Goal: Transaction & Acquisition: Purchase product/service

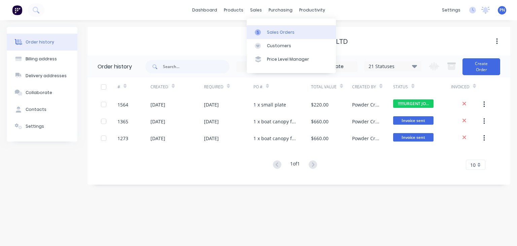
click at [269, 29] on link "Sales Orders" at bounding box center [291, 31] width 89 height 13
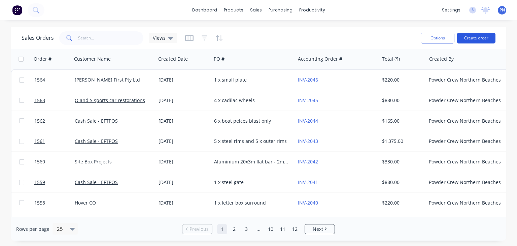
click at [470, 40] on button "Create order" at bounding box center [476, 38] width 38 height 11
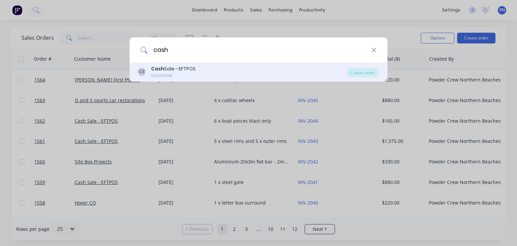
type input "cash"
click at [188, 67] on div "Cash Sale - EFTPOS" at bounding box center [173, 68] width 44 height 7
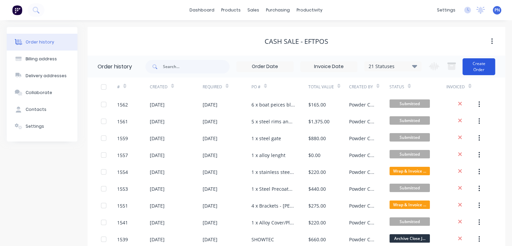
click at [475, 65] on button "Create Order" at bounding box center [478, 66] width 33 height 17
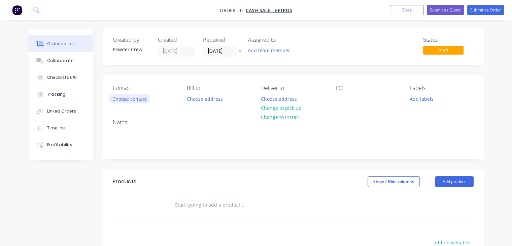
click at [139, 99] on button "Choose contact" at bounding box center [129, 98] width 41 height 9
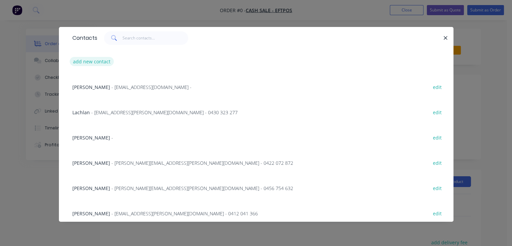
click at [104, 62] on button "add new contact" at bounding box center [92, 61] width 44 height 9
select select "AU"
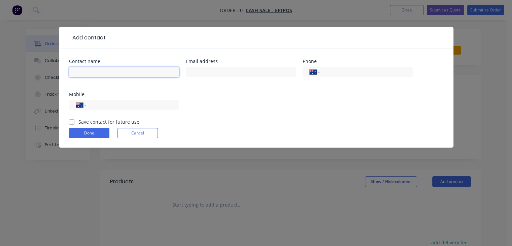
drag, startPoint x: 109, startPoint y: 72, endPoint x: 114, endPoint y: 75, distance: 6.0
click at [109, 72] on input "text" at bounding box center [124, 72] width 110 height 10
type input "[PERSON_NAME]"
click at [174, 102] on div "International [GEOGRAPHIC_DATA] [GEOGRAPHIC_DATA] [GEOGRAPHIC_DATA] [GEOGRAPHIC…" at bounding box center [124, 105] width 110 height 10
click at [160, 107] on input "tel" at bounding box center [131, 105] width 81 height 8
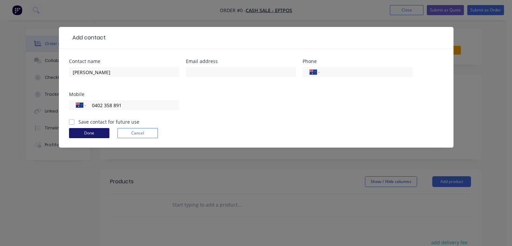
type input "0402 358 891"
click at [94, 133] on button "Done" at bounding box center [89, 133] width 40 height 10
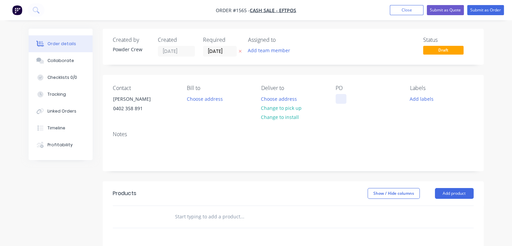
click at [340, 100] on div at bounding box center [340, 99] width 11 height 10
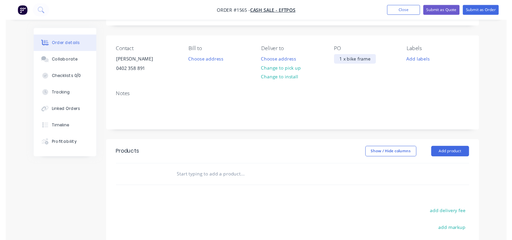
scroll to position [67, 0]
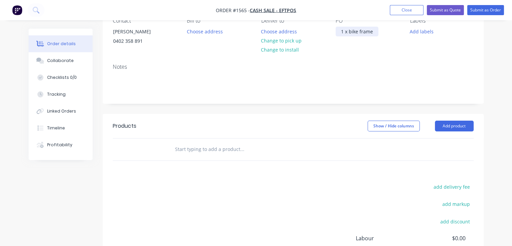
click at [360, 30] on div "1 x bike frame" at bounding box center [356, 32] width 43 height 10
copy div "1 x bike frame"
click at [451, 128] on button "Add product" at bounding box center [454, 125] width 39 height 11
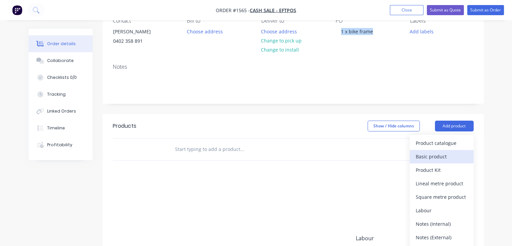
click at [445, 154] on div "Basic product" at bounding box center [441, 156] width 52 height 10
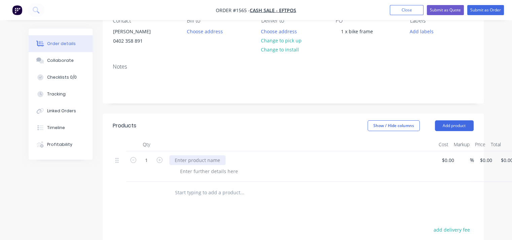
paste div
click at [489, 11] on button "Submit as Order" at bounding box center [485, 10] width 37 height 10
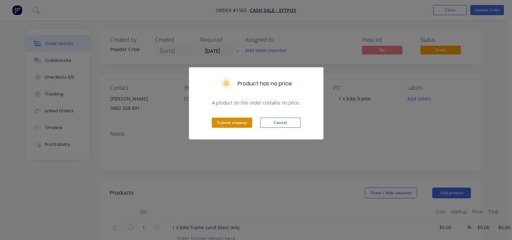
click at [230, 121] on button "Submit anyway" at bounding box center [232, 123] width 40 height 10
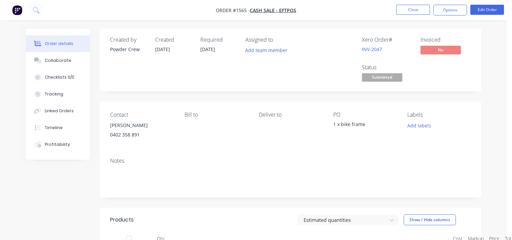
click at [447, 9] on button "Options" at bounding box center [450, 10] width 34 height 11
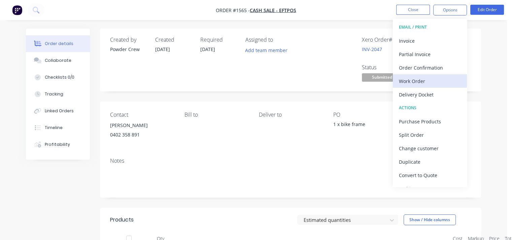
click at [428, 81] on div "Work Order" at bounding box center [430, 81] width 62 height 10
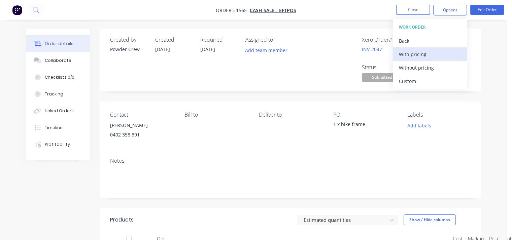
click at [427, 55] on div "With pricing" at bounding box center [430, 54] width 62 height 10
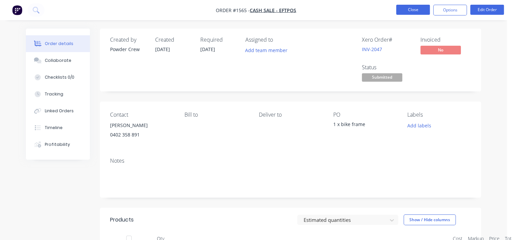
click at [406, 11] on button "Close" at bounding box center [413, 10] width 34 height 10
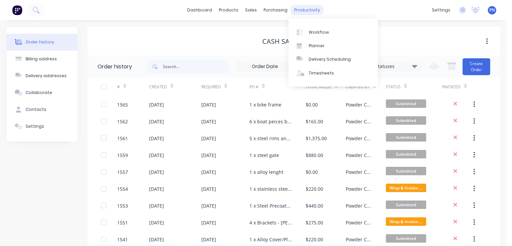
click at [300, 8] on div "productivity" at bounding box center [307, 10] width 33 height 10
click at [318, 35] on link "Workflow" at bounding box center [332, 31] width 89 height 13
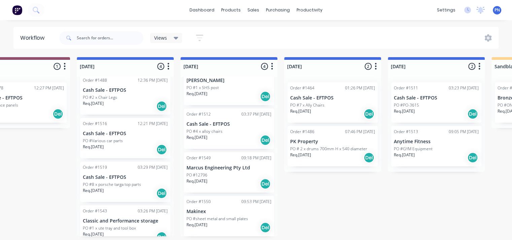
scroll to position [27, 0]
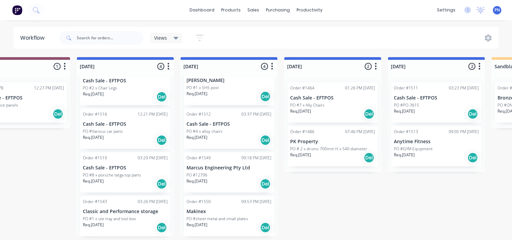
click at [132, 216] on p "PO #1 x ute tray and tool box" at bounding box center [109, 219] width 53 height 6
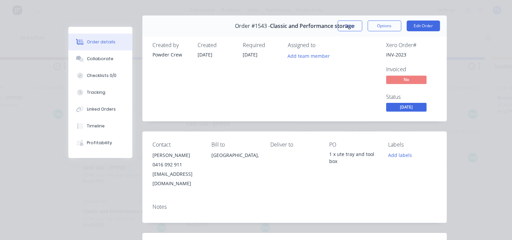
scroll to position [0, 0]
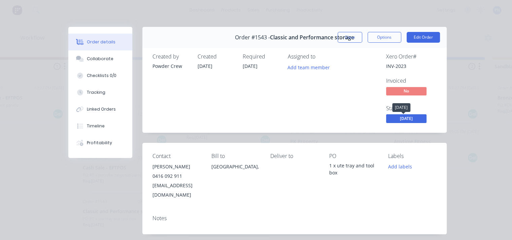
click at [400, 119] on span "[DATE]" at bounding box center [406, 118] width 40 height 8
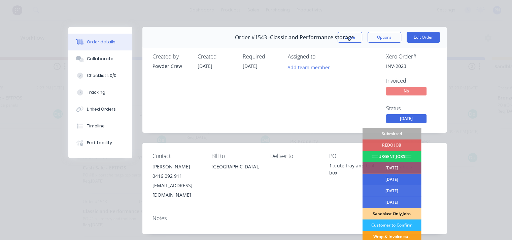
click at [387, 181] on div "[DATE]" at bounding box center [391, 179] width 59 height 11
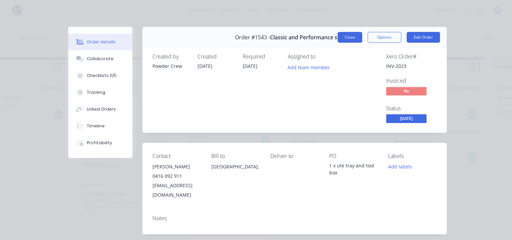
click at [350, 40] on button "Close" at bounding box center [349, 37] width 25 height 11
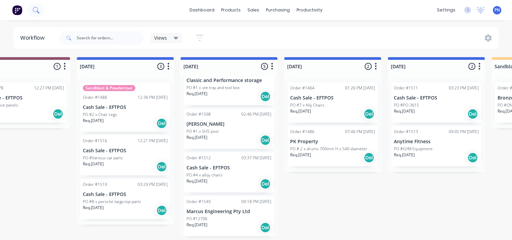
click at [38, 14] on button at bounding box center [36, 9] width 17 height 13
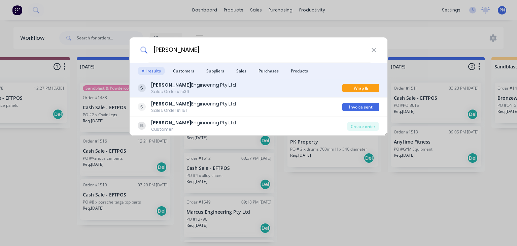
type input "[PERSON_NAME]"
click at [222, 86] on div "[PERSON_NAME] Engineering Pty Ltd Sales Order #1536" at bounding box center [240, 87] width 205 height 13
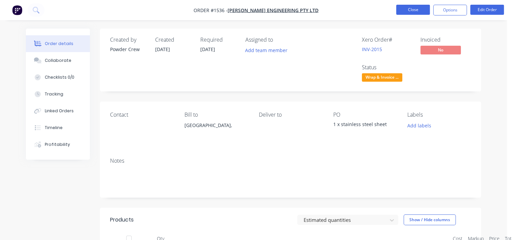
click at [414, 8] on button "Close" at bounding box center [413, 10] width 34 height 10
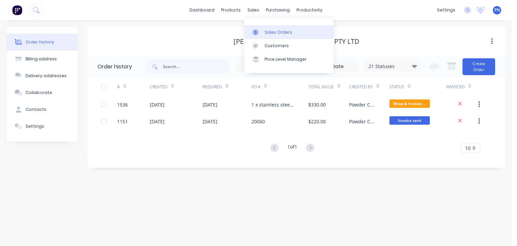
click at [266, 32] on div "Sales Orders" at bounding box center [278, 32] width 28 height 6
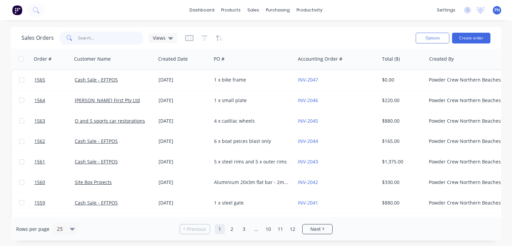
click at [82, 40] on input "text" at bounding box center [111, 37] width 66 height 13
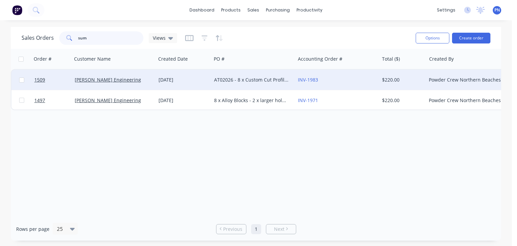
type input "sum"
click at [201, 81] on div "[DATE]" at bounding box center [183, 79] width 50 height 7
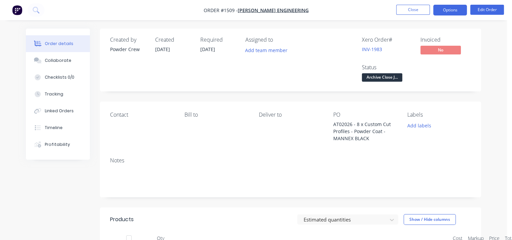
click at [445, 12] on button "Options" at bounding box center [450, 10] width 34 height 11
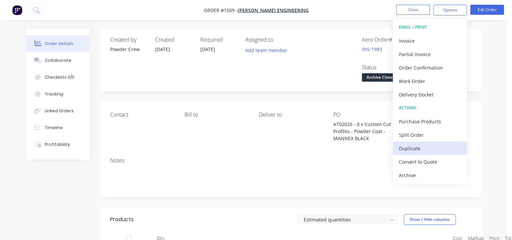
click at [420, 149] on div "Duplicate" at bounding box center [430, 149] width 62 height 10
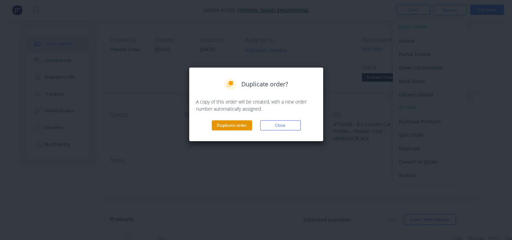
click at [235, 127] on button "Duplicate order" at bounding box center [232, 125] width 40 height 10
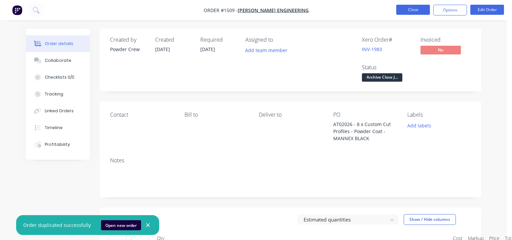
click at [424, 9] on button "Close" at bounding box center [413, 10] width 34 height 10
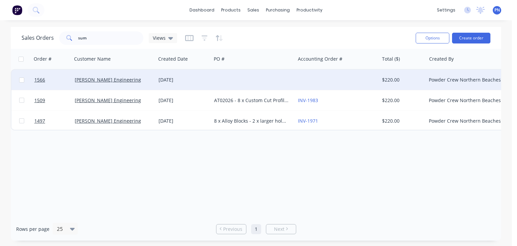
click at [258, 81] on div at bounding box center [253, 80] width 84 height 20
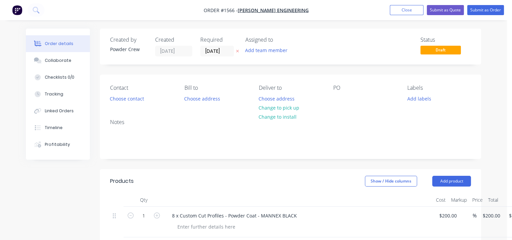
click at [344, 98] on div "PO" at bounding box center [365, 94] width 64 height 19
click at [336, 99] on div at bounding box center [338, 99] width 11 height 10
click at [352, 102] on div "80 x plates" at bounding box center [350, 99] width 35 height 10
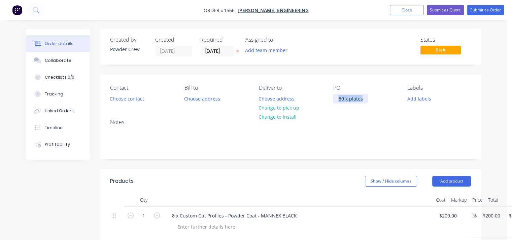
copy div "80 x plates"
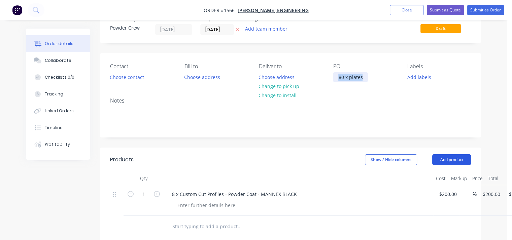
scroll to position [34, 0]
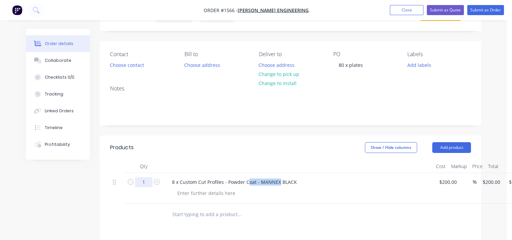
drag, startPoint x: 279, startPoint y: 182, endPoint x: 139, endPoint y: 181, distance: 139.9
click at [135, 181] on div "1 8 x Custom Cut Profiles - Powder Coat - MANNEX BLACK $200.00 $200.00 % $200.0…" at bounding box center [290, 188] width 361 height 31
click at [213, 189] on div at bounding box center [206, 193] width 69 height 10
drag, startPoint x: 222, startPoint y: 184, endPoint x: 170, endPoint y: 184, distance: 51.8
click at [170, 184] on div "8 x Custom Cut Profiles - Powder Coat - MANNEX BLACK" at bounding box center [235, 182] width 136 height 10
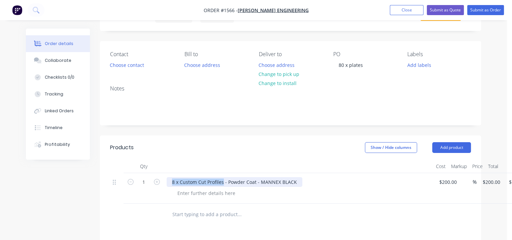
paste div
click at [252, 183] on div "80 x plates - Powder Coat - MANNEX BLACK" at bounding box center [221, 182] width 108 height 10
type input "80"
type input "$16,000.00"
click at [361, 198] on div "80 x plates - Powder Coat - SATIN BLACK" at bounding box center [298, 188] width 269 height 31
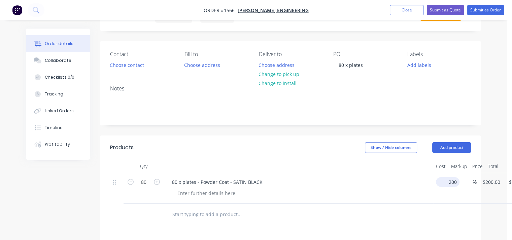
click at [452, 184] on div "80 80 x plates - Powder Coat - SATIN BLACK 200 $200.00 % $200.00 $200.00 $16,00…" at bounding box center [290, 188] width 361 height 31
type input "$5.00"
type input "$400.00"
click at [436, 197] on div "$5.00 5" at bounding box center [439, 188] width 13 height 31
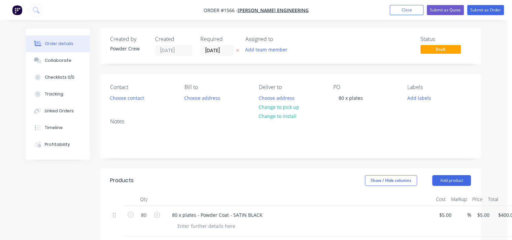
scroll to position [0, 0]
click at [485, 11] on button "Submit as Order" at bounding box center [485, 10] width 37 height 10
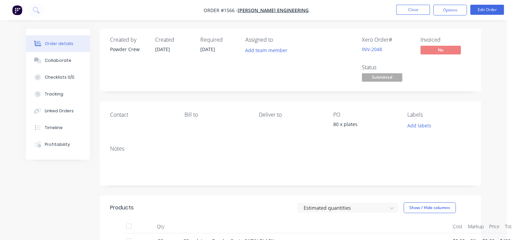
click at [380, 76] on span "Submitted" at bounding box center [382, 77] width 40 height 8
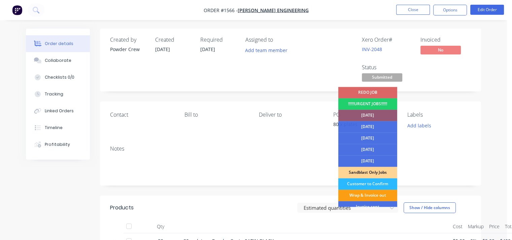
click at [370, 195] on div "Wrap & Invoice out" at bounding box center [367, 195] width 59 height 11
